Goal: Check status: Check status

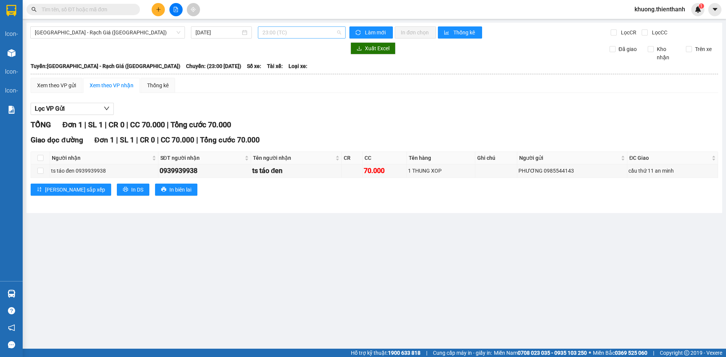
click at [283, 32] on span "23:00 (TC)" at bounding box center [301, 32] width 79 height 11
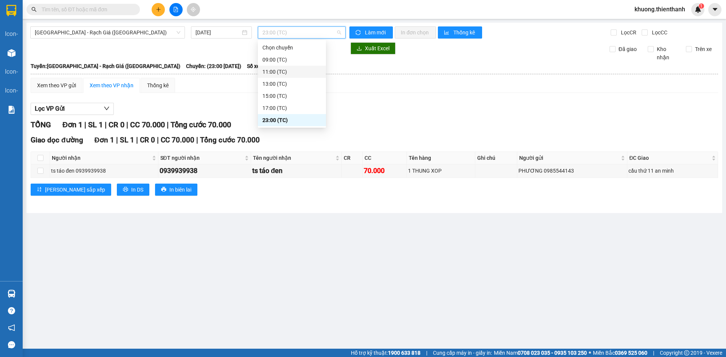
click at [371, 23] on div "[GEOGRAPHIC_DATA] - Rạch Giá ([GEOGRAPHIC_DATA]) [DATE] 23:00 (TC) Làm mới In đ…" at bounding box center [374, 118] width 696 height 191
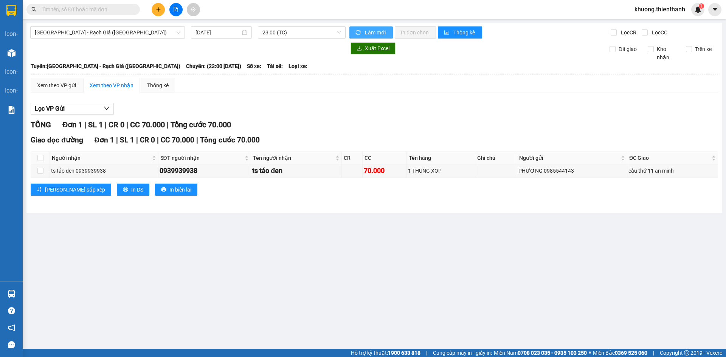
click at [369, 29] on span "Làm mới" at bounding box center [376, 32] width 22 height 8
click at [273, 34] on span "23:00 (TC)" at bounding box center [301, 32] width 79 height 11
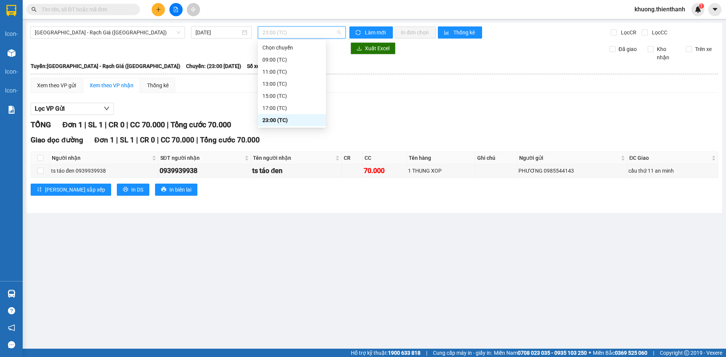
click at [272, 122] on div "23:00 (TC)" at bounding box center [291, 120] width 59 height 8
click at [278, 30] on span "23:00 (TC)" at bounding box center [301, 32] width 79 height 11
click at [281, 116] on div "23:00 (TC)" at bounding box center [292, 120] width 68 height 12
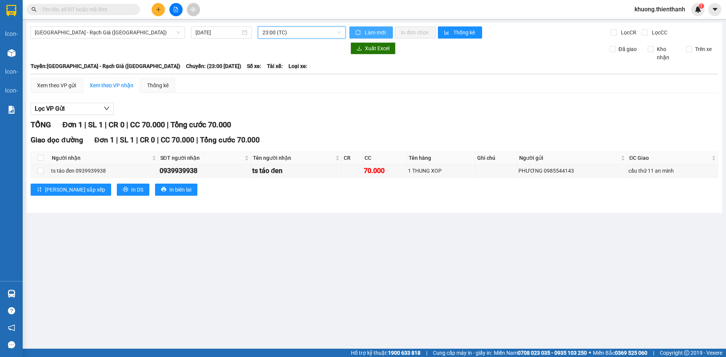
click at [362, 33] on span "sync" at bounding box center [359, 33] width 6 height 6
click at [359, 110] on div "Lọc VP Gửi" at bounding box center [375, 109] width 688 height 12
click at [292, 23] on div "[GEOGRAPHIC_DATA] - Rạch Giá ([GEOGRAPHIC_DATA]) [DATE] 23:00 (TC) Làm mới In đ…" at bounding box center [374, 118] width 696 height 191
click at [292, 27] on span "23:00 (TC)" at bounding box center [301, 32] width 79 height 11
click at [284, 120] on div "23:00 (TC)" at bounding box center [291, 120] width 59 height 8
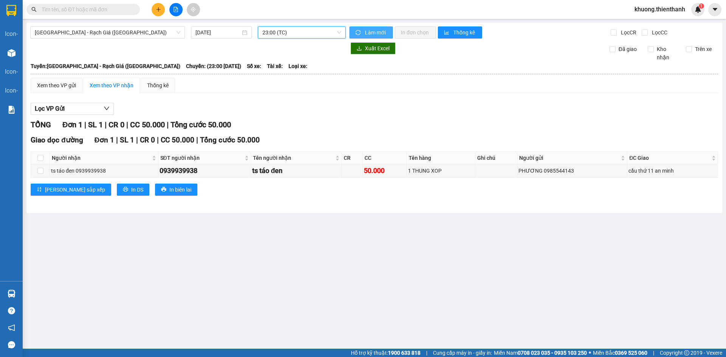
click at [291, 39] on div "[GEOGRAPHIC_DATA] - Rạch Giá ([GEOGRAPHIC_DATA]) [DATE] 23:00 23:00 (TC) Làm mớ…" at bounding box center [374, 118] width 696 height 191
click at [292, 31] on span "23:00 (TC)" at bounding box center [301, 32] width 79 height 11
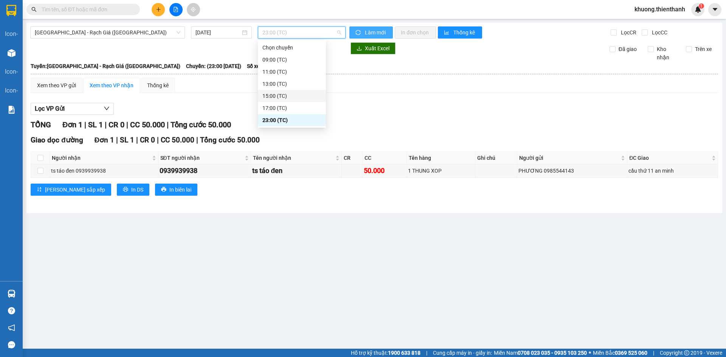
click at [280, 103] on div "17:00 (TC)" at bounding box center [292, 108] width 68 height 12
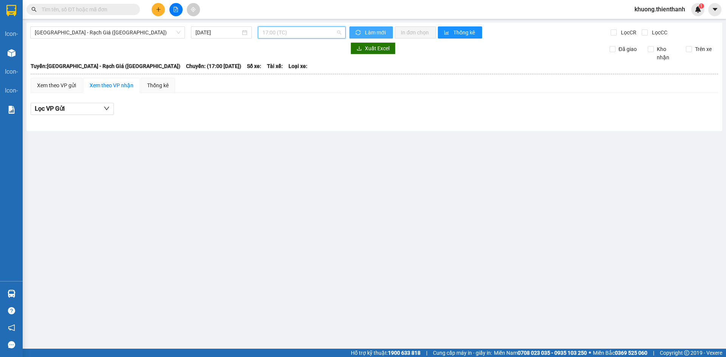
drag, startPoint x: 285, startPoint y: 31, endPoint x: 287, endPoint y: 38, distance: 7.2
click at [286, 34] on span "17:00 (TC)" at bounding box center [301, 32] width 79 height 11
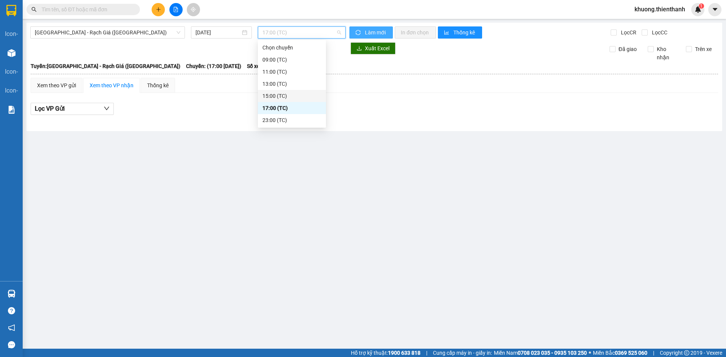
click at [281, 93] on div "15:00 (TC)" at bounding box center [291, 96] width 59 height 8
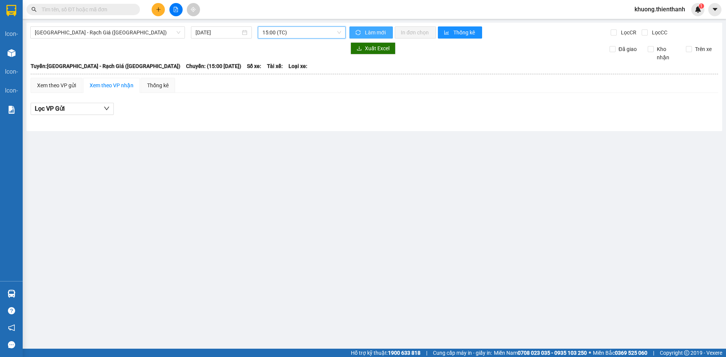
click at [287, 34] on span "15:00 (TC)" at bounding box center [301, 32] width 79 height 11
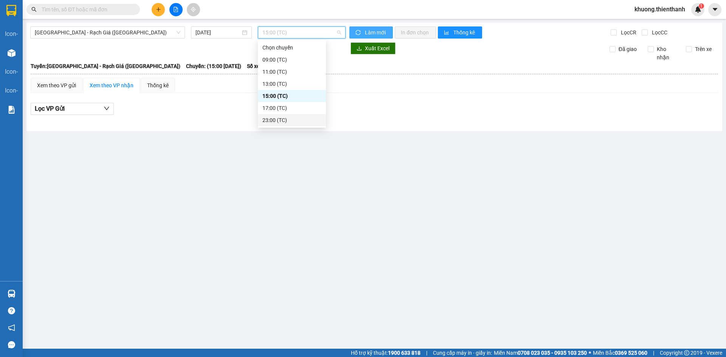
click at [286, 124] on div "23:00 (TC)" at bounding box center [291, 120] width 59 height 8
